Goal: Information Seeking & Learning: Learn about a topic

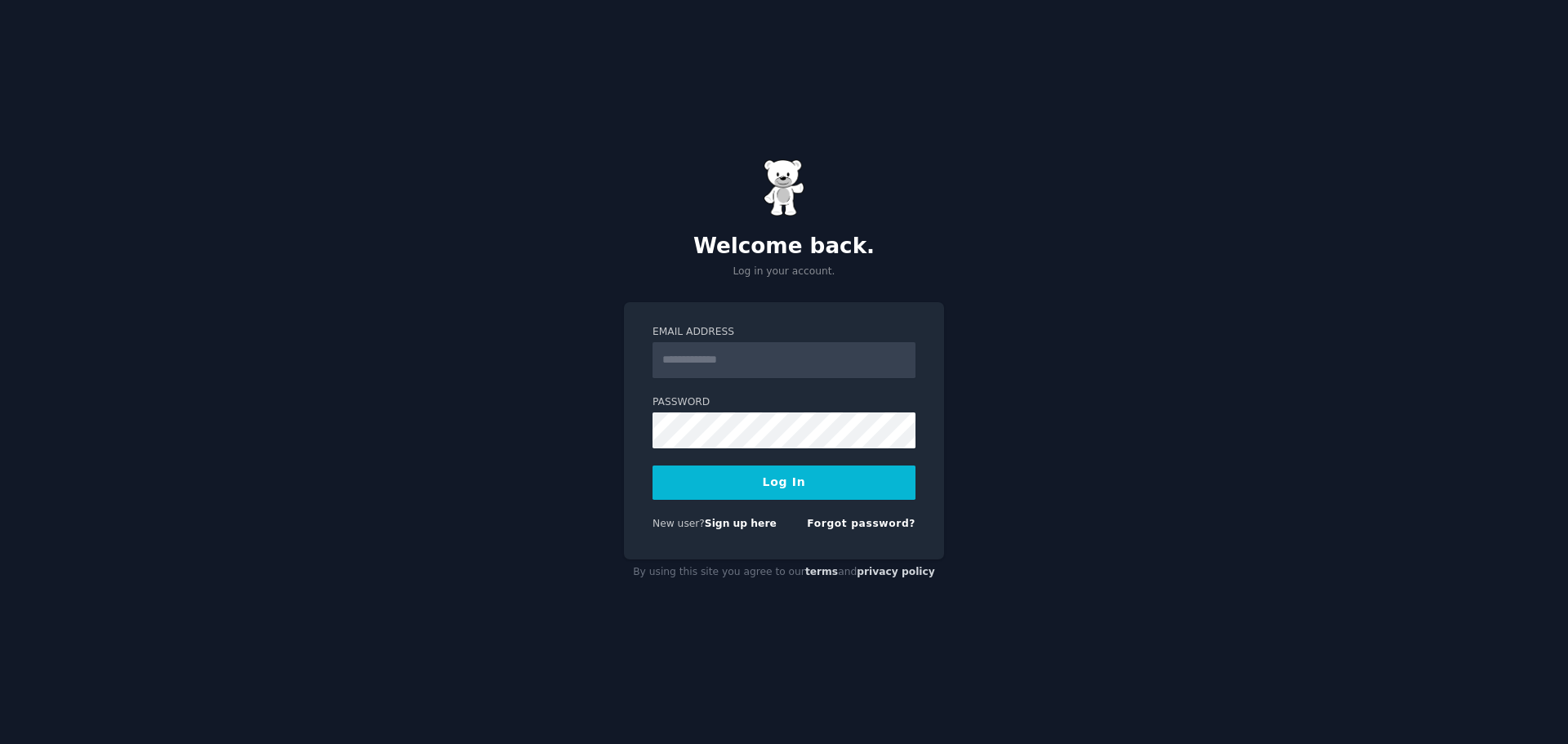
type input "**********"
click at [795, 493] on button "Log In" at bounding box center [784, 482] width 263 height 34
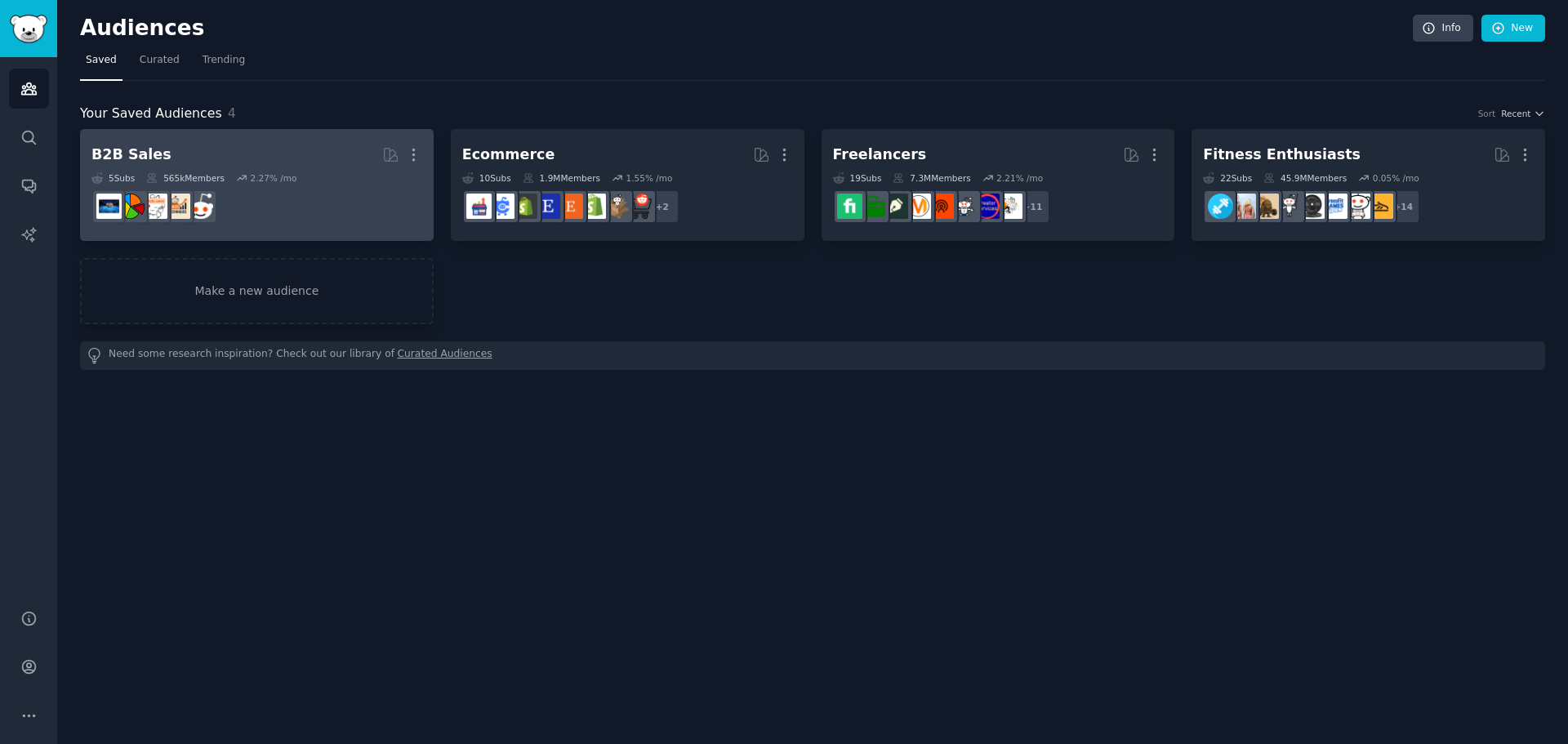
click at [259, 192] on dd at bounding box center [257, 206] width 331 height 46
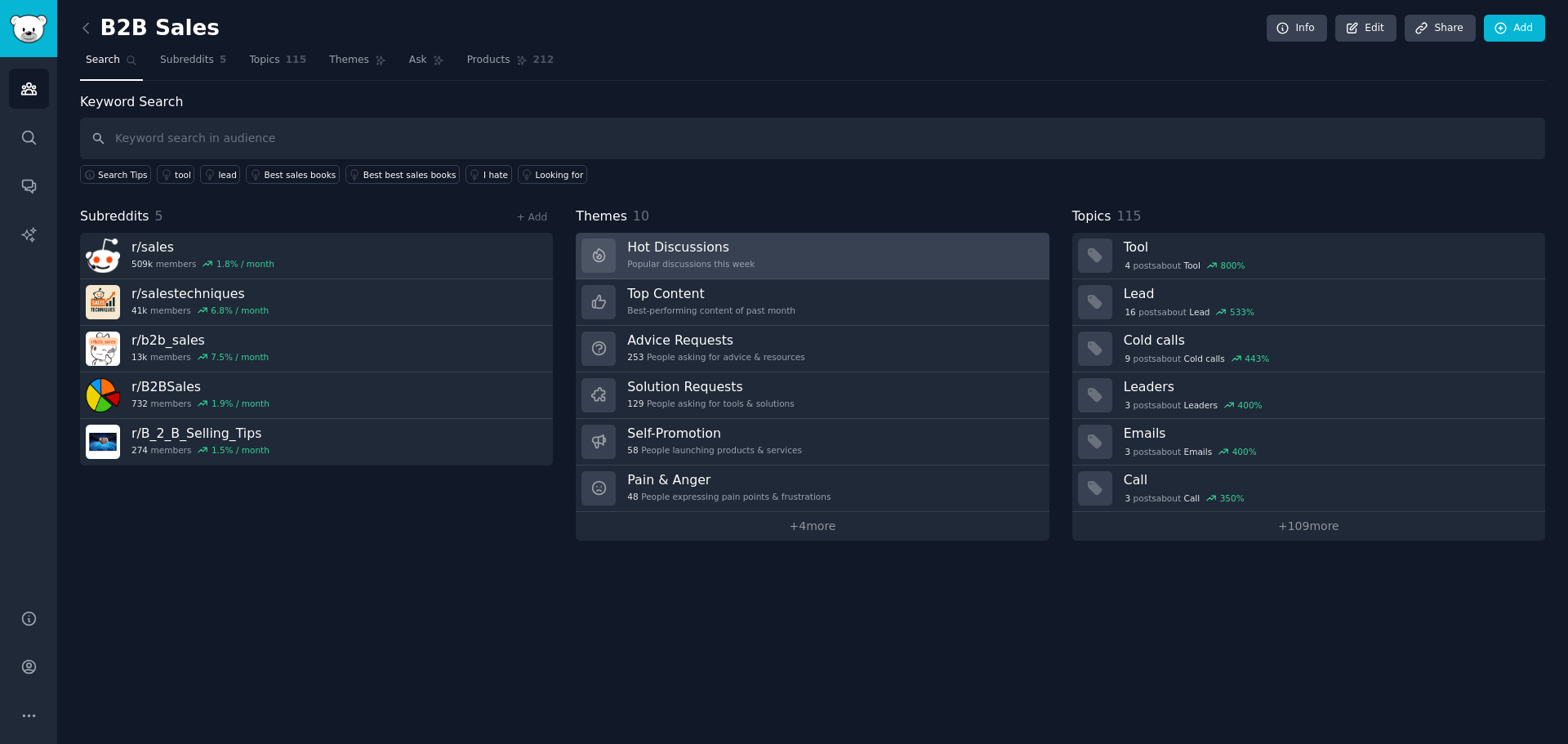
click at [714, 258] on div "Hot Discussions Popular discussions this week" at bounding box center [692, 255] width 128 height 34
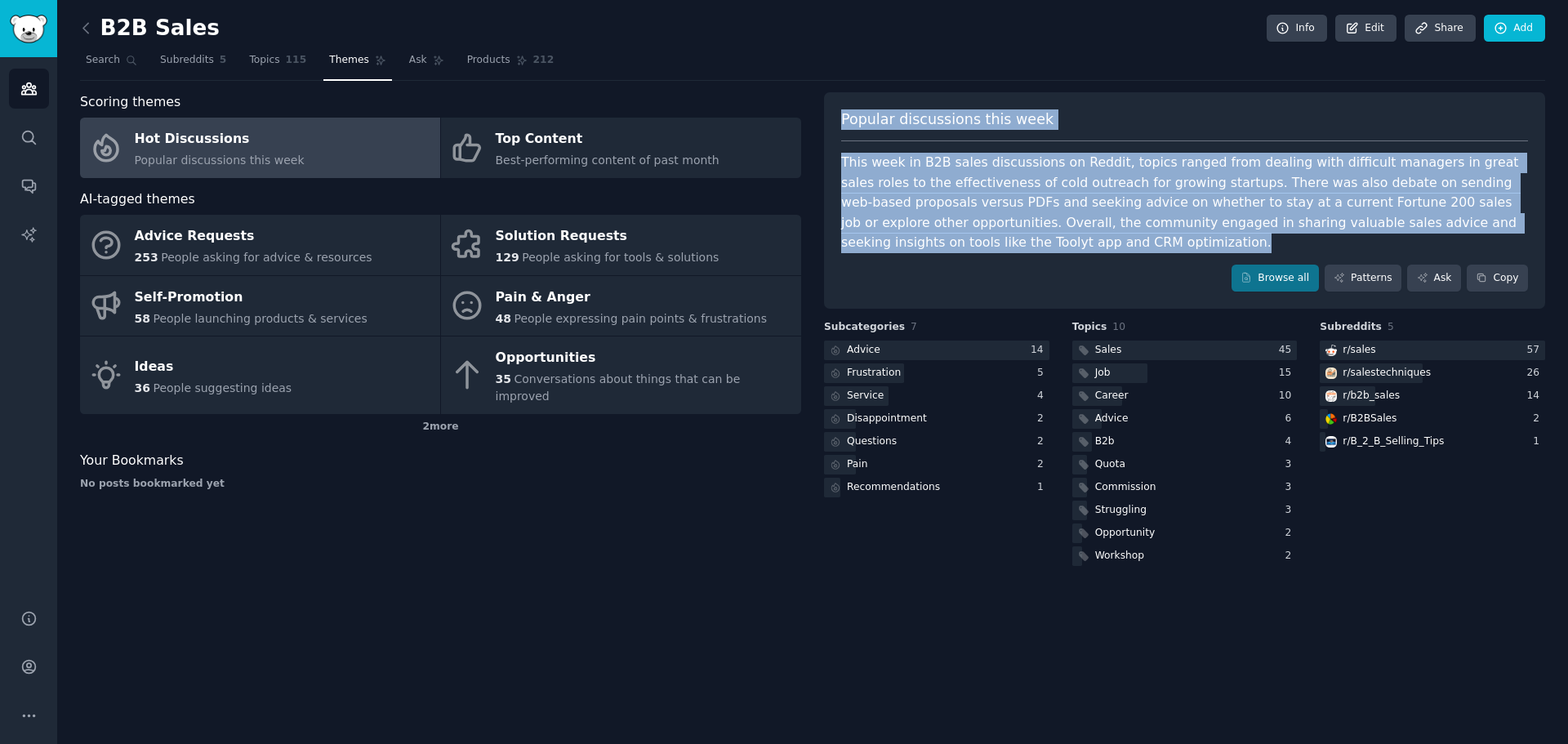
drag, startPoint x: 930, startPoint y: 246, endPoint x: 844, endPoint y: 106, distance: 164.3
click at [844, 106] on div "Popular discussions this week This week in B2B sales discussions on Reddit, top…" at bounding box center [1184, 201] width 722 height 217
click at [879, 224] on div "This week in B2B sales discussions on Reddit, topics ranged from dealing with d…" at bounding box center [1184, 203] width 687 height 101
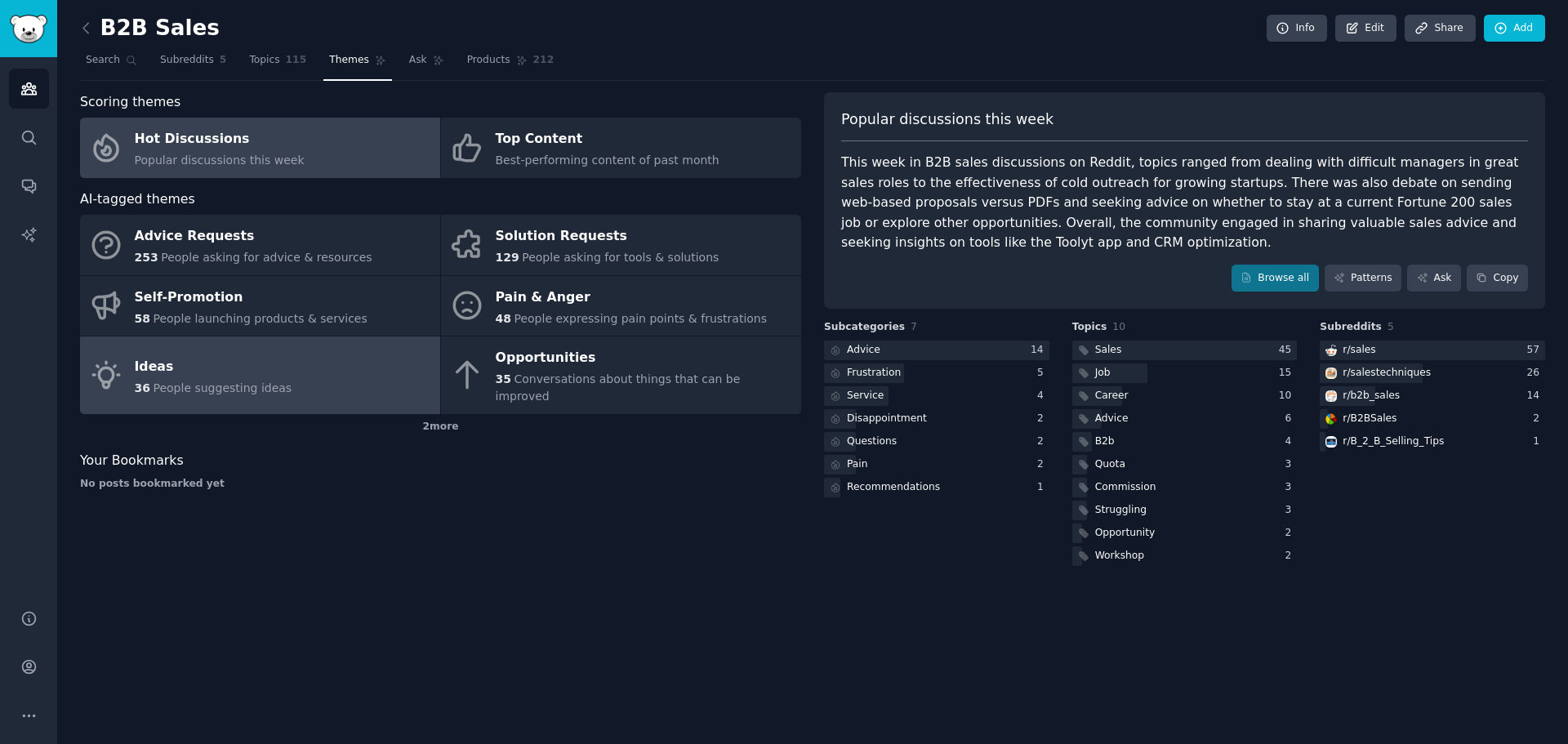
click at [276, 385] on link "Ideas 36 People suggesting ideas" at bounding box center [261, 375] width 360 height 78
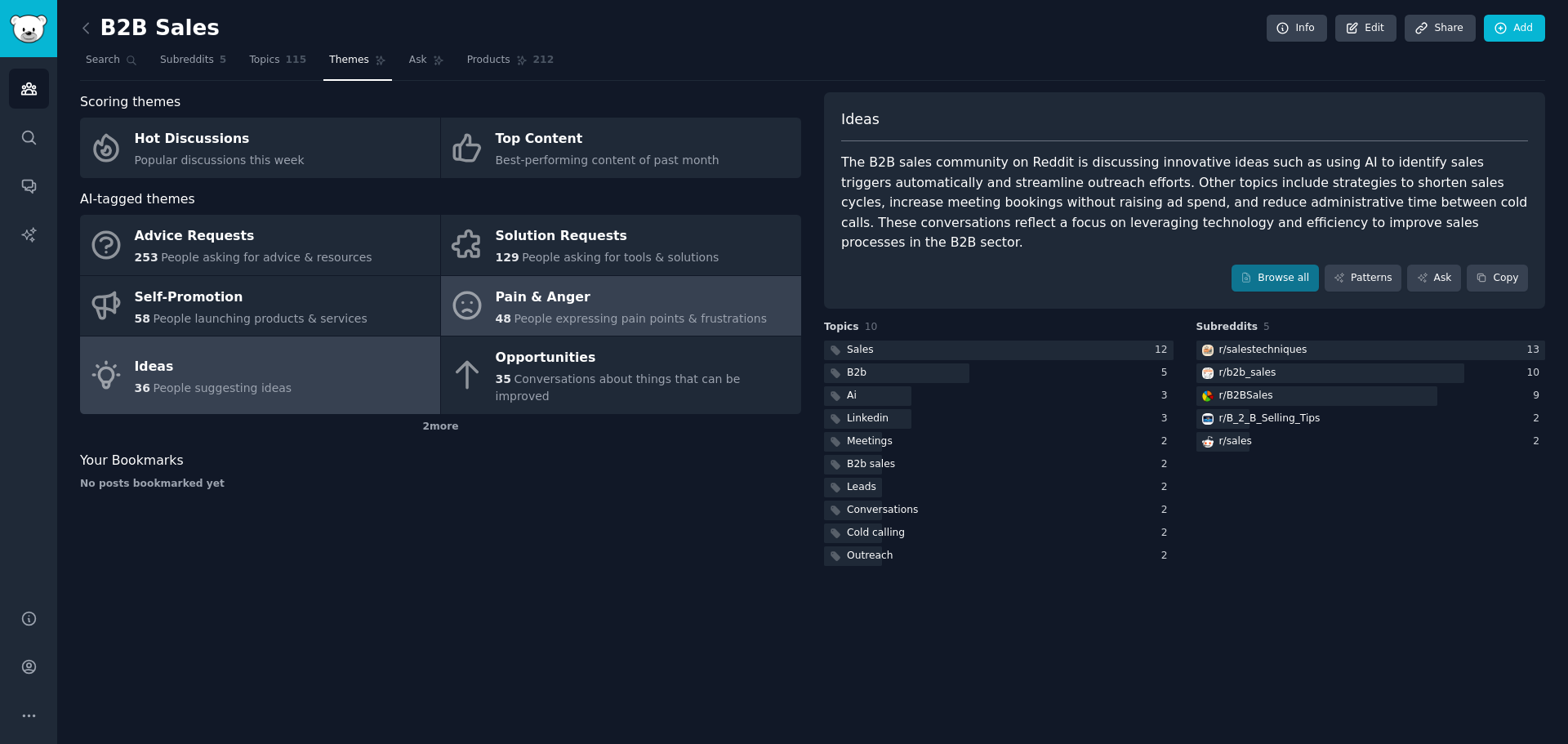
click at [546, 313] on span "People expressing pain points & frustrations" at bounding box center [639, 318] width 253 height 13
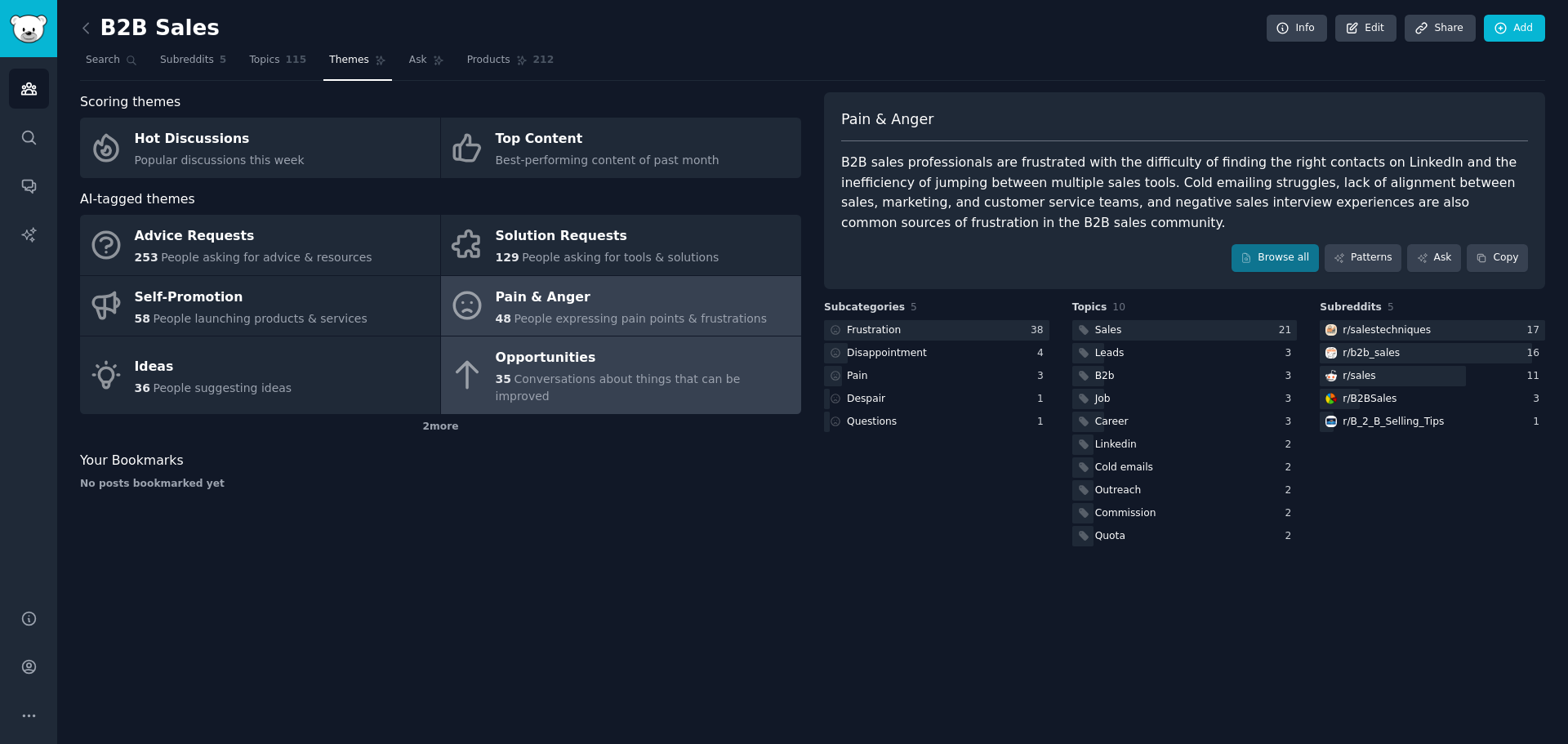
click at [552, 381] on span "Conversations about things that can be improved" at bounding box center [618, 388] width 245 height 30
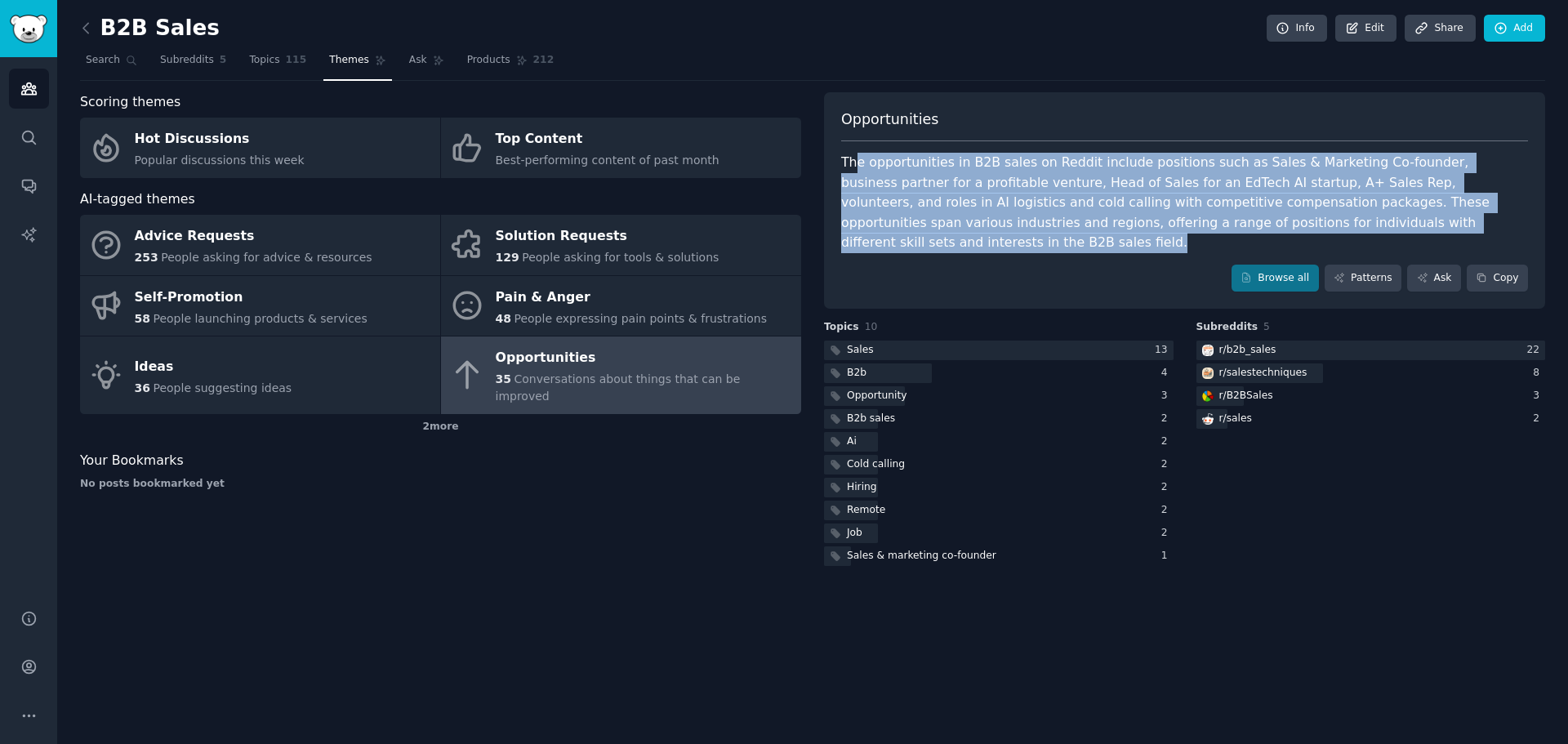
drag, startPoint x: 1370, startPoint y: 227, endPoint x: 854, endPoint y: 171, distance: 519.0
click at [854, 171] on div "The opportunities in B2B sales on Reddit include positions such as Sales & Mark…" at bounding box center [1184, 203] width 687 height 101
click at [957, 549] on div "Sales & marketing co-founder" at bounding box center [921, 556] width 149 height 15
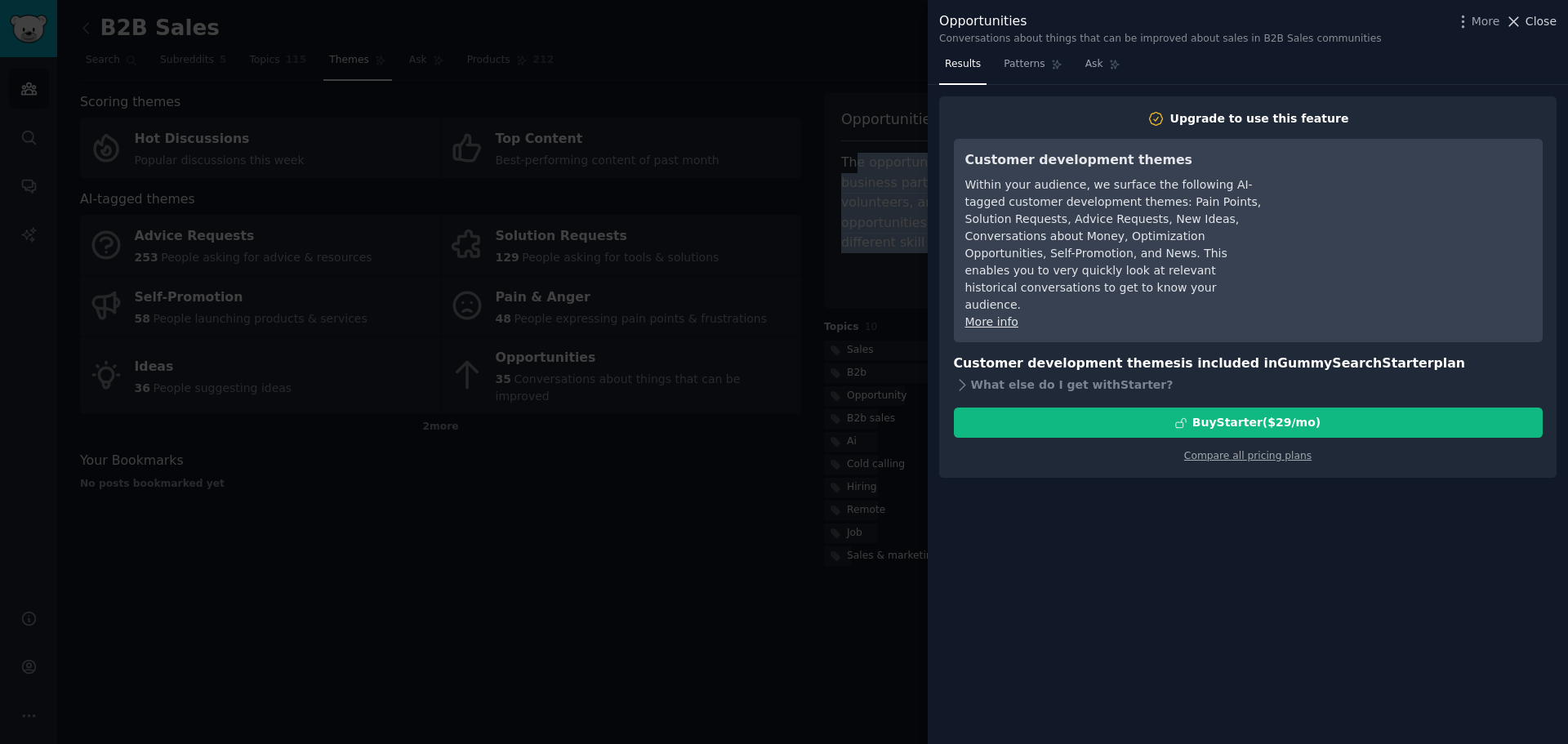
click at [1543, 26] on span "Close" at bounding box center [1541, 21] width 31 height 17
